Goal: Information Seeking & Learning: Understand process/instructions

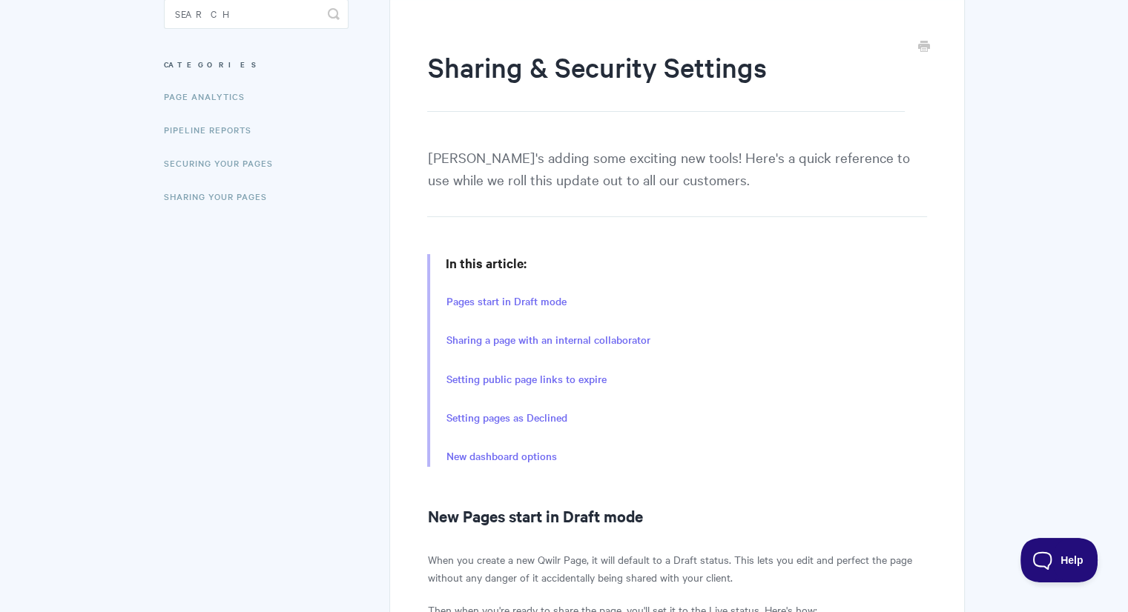
scroll to position [222, 0]
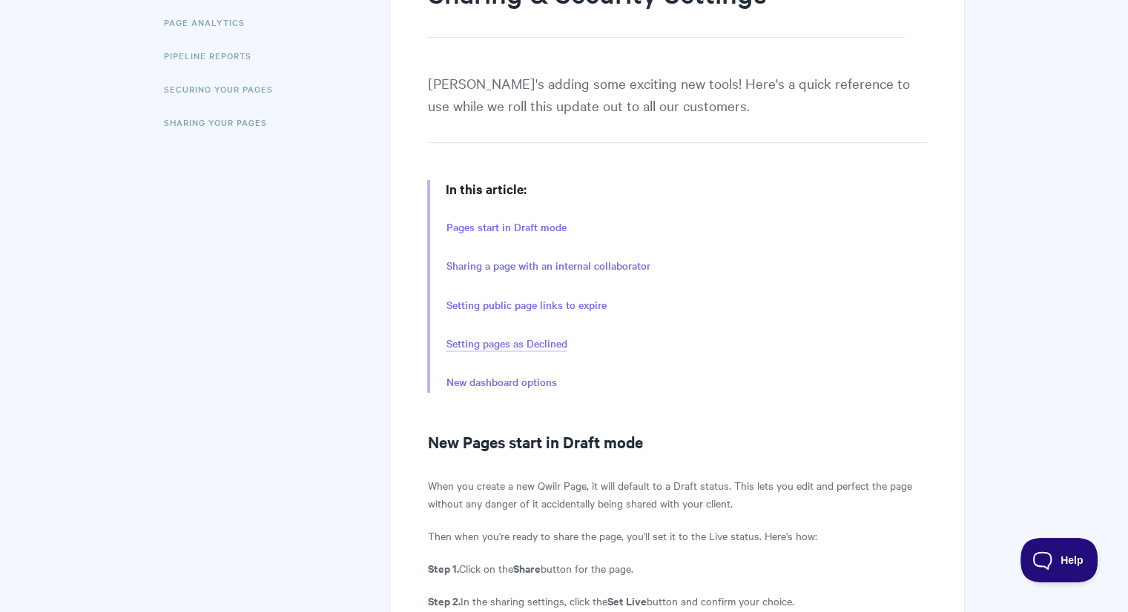
click at [527, 339] on link "Setting pages as Declined" at bounding box center [506, 344] width 121 height 16
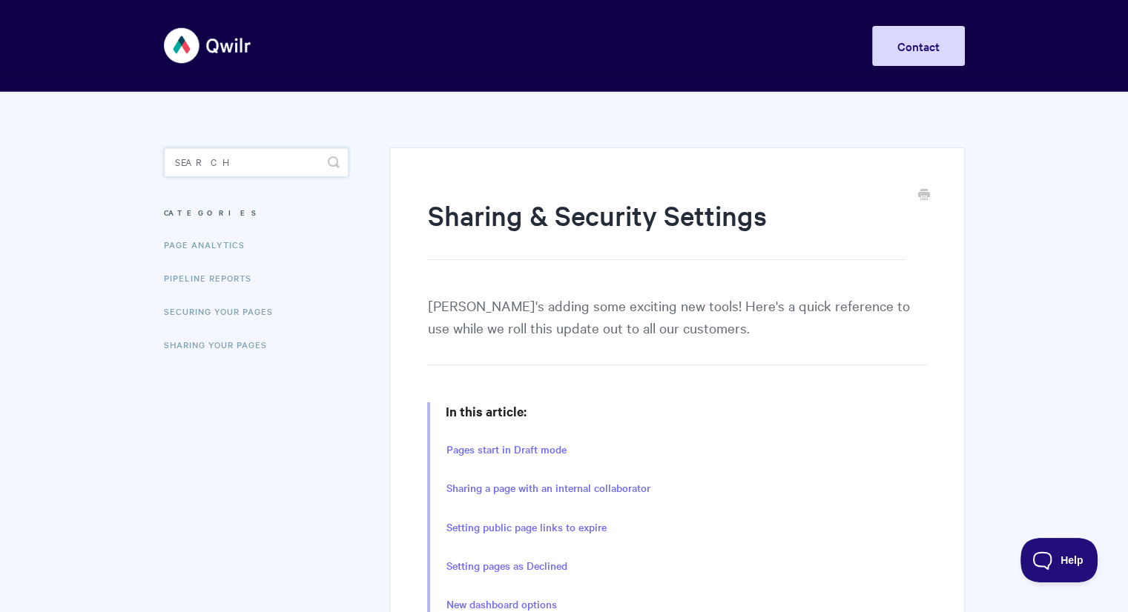
click at [271, 165] on input "Search" at bounding box center [256, 163] width 185 height 30
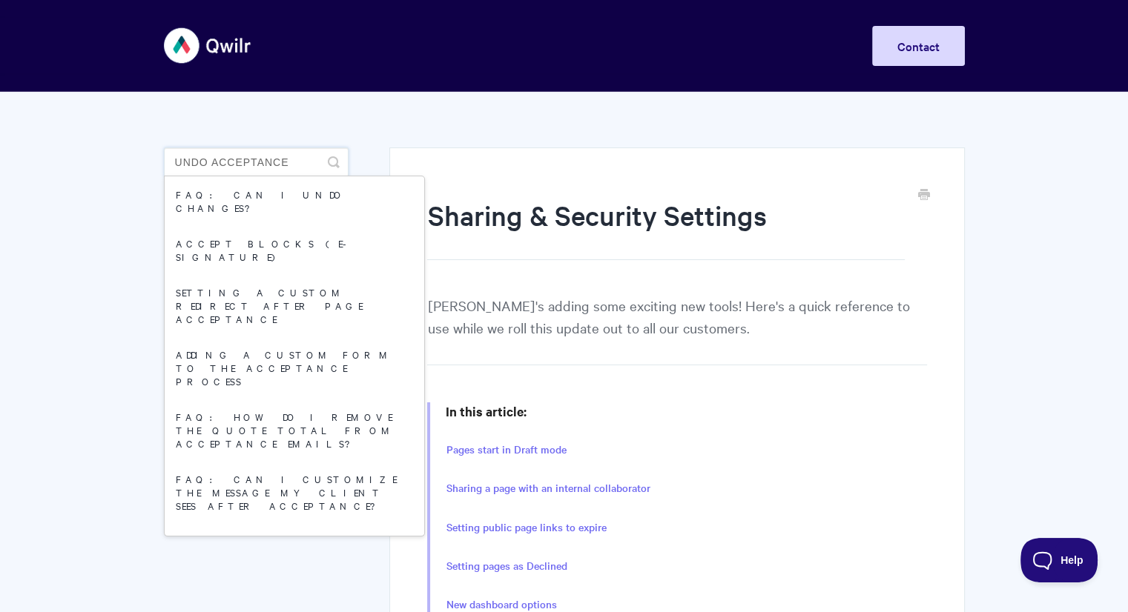
type input "undo acceptance"
